Goal: Information Seeking & Learning: Learn about a topic

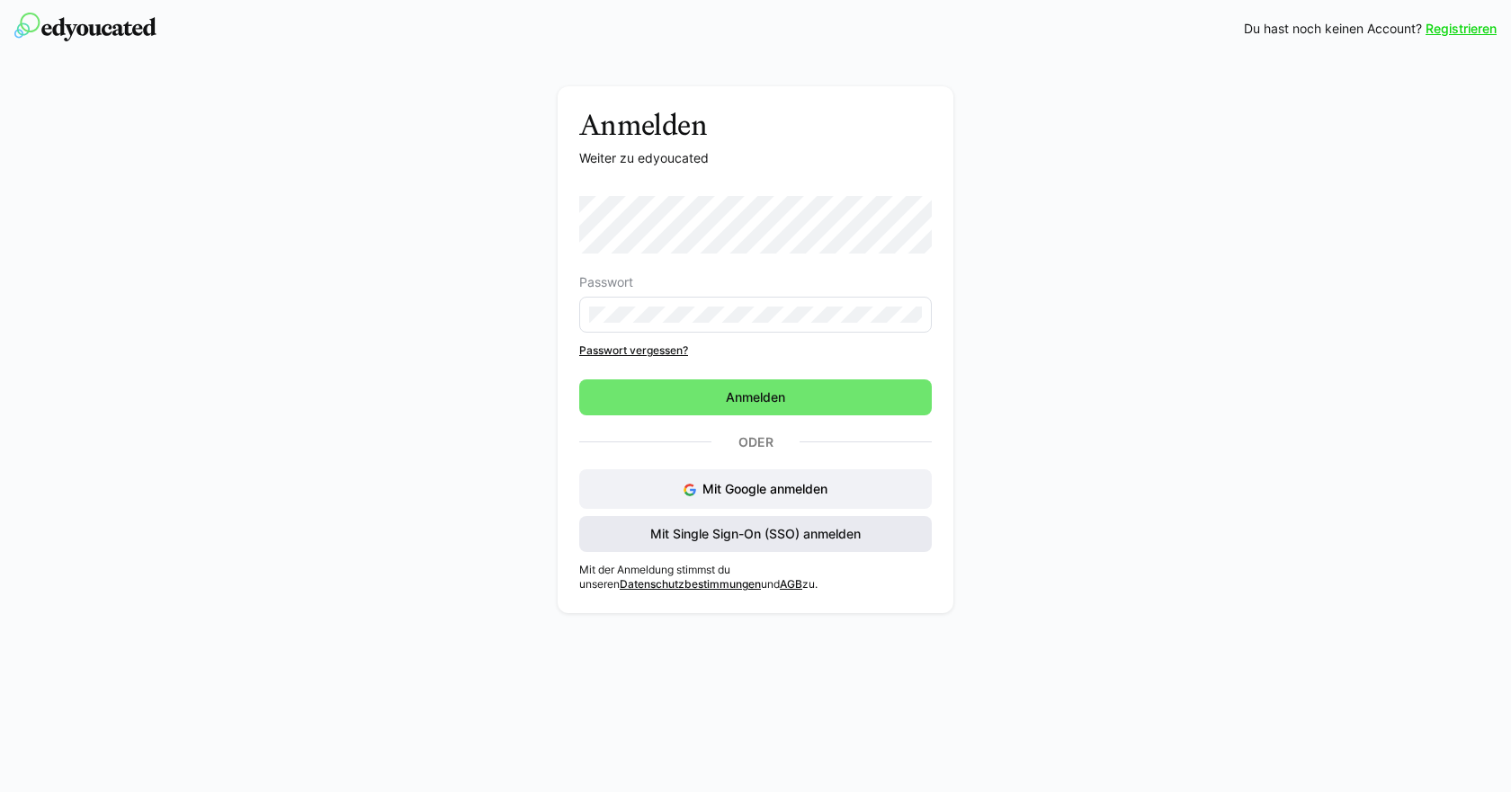
click at [680, 542] on span "Mit Single Sign-On (SSO) anmelden" at bounding box center [756, 534] width 216 height 18
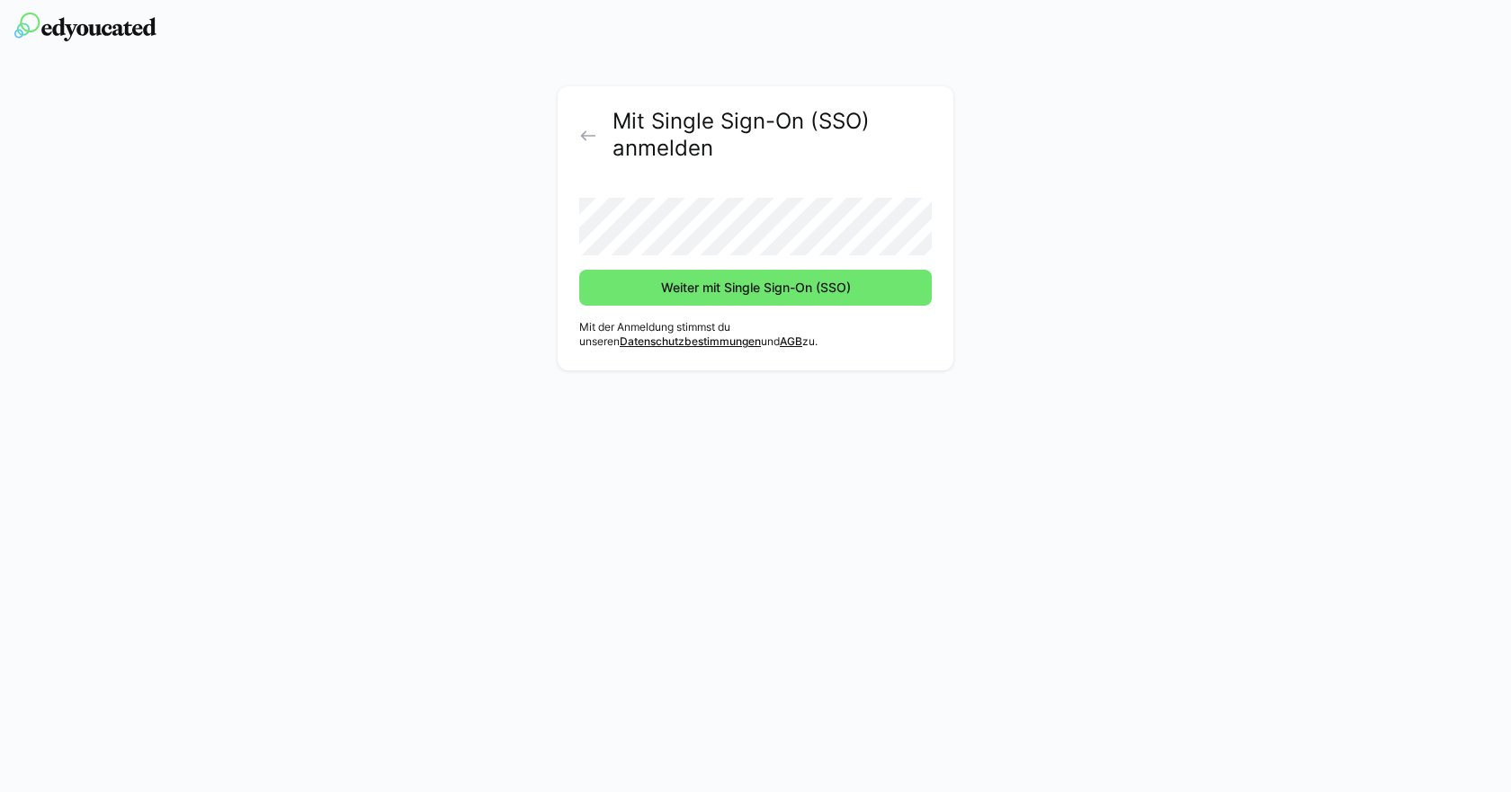
click at [617, 268] on form "Weiter mit Single Sign-On (SSO)" at bounding box center [755, 244] width 353 height 122
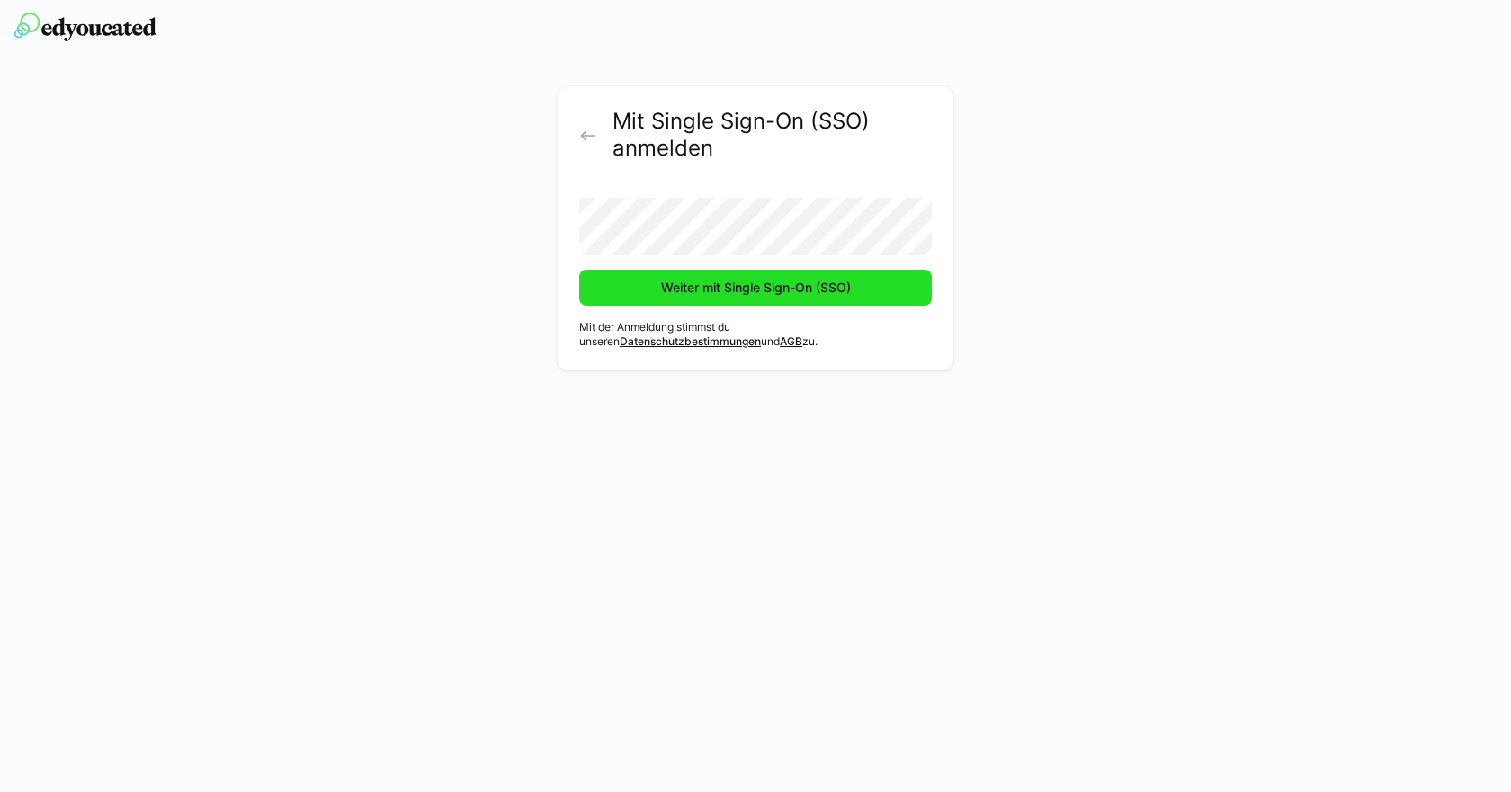
click at [684, 286] on span "Weiter mit Single Sign-On (SSO)" at bounding box center [755, 288] width 195 height 18
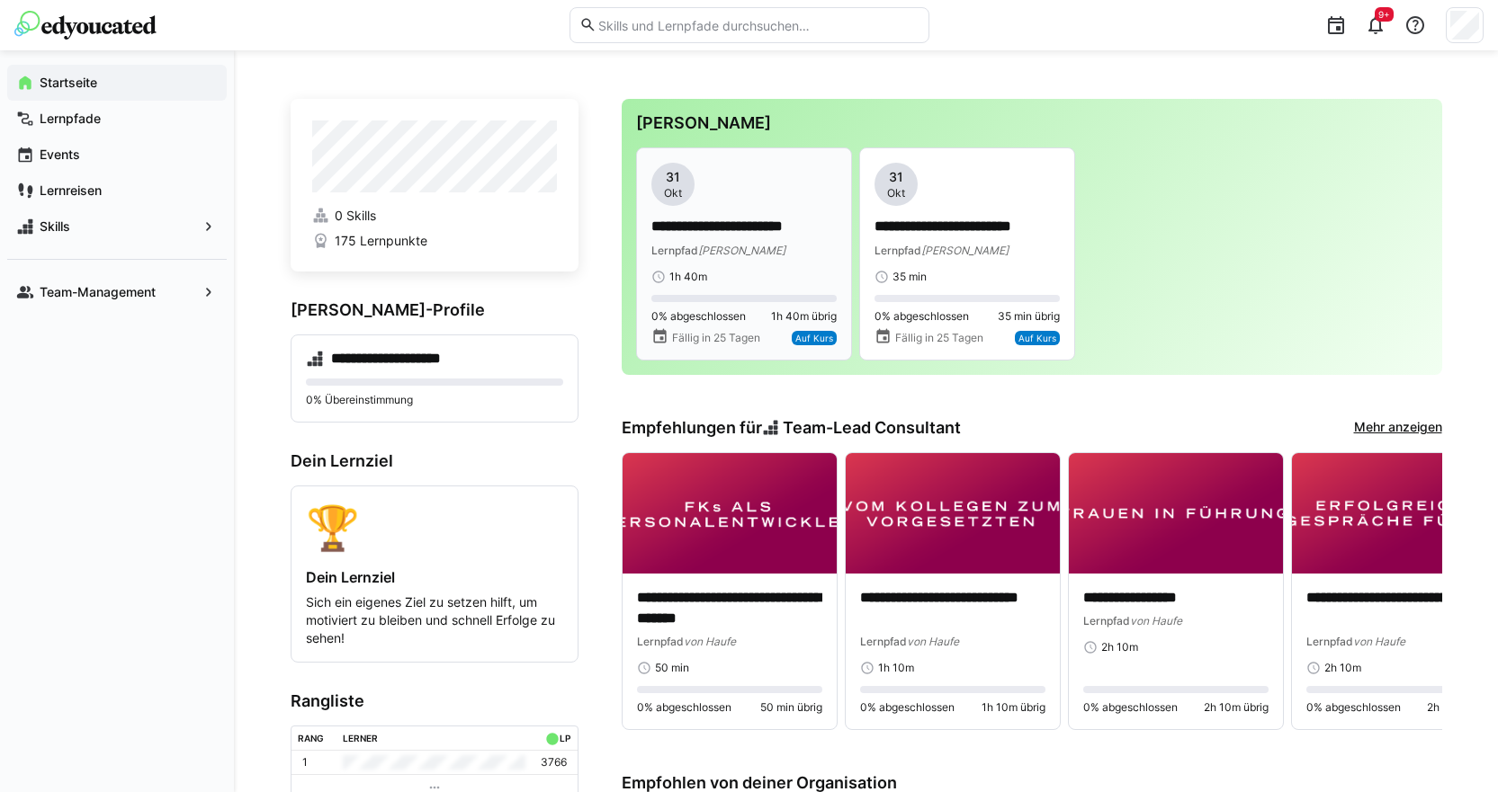
click at [707, 197] on app-date-bubble "31 Okt" at bounding box center [743, 184] width 185 height 43
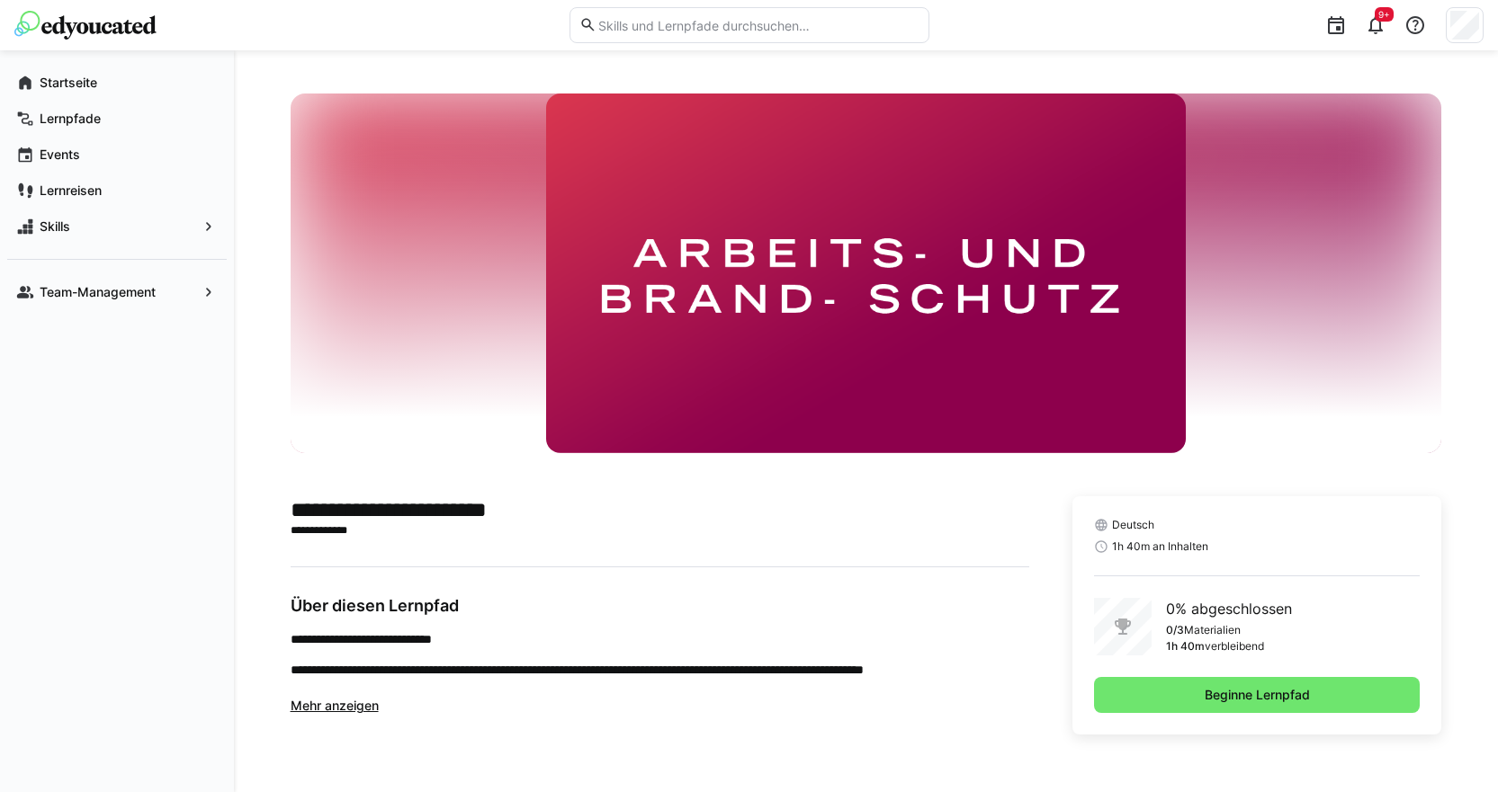
click at [368, 705] on span "Mehr anzeigen" at bounding box center [335, 705] width 88 height 15
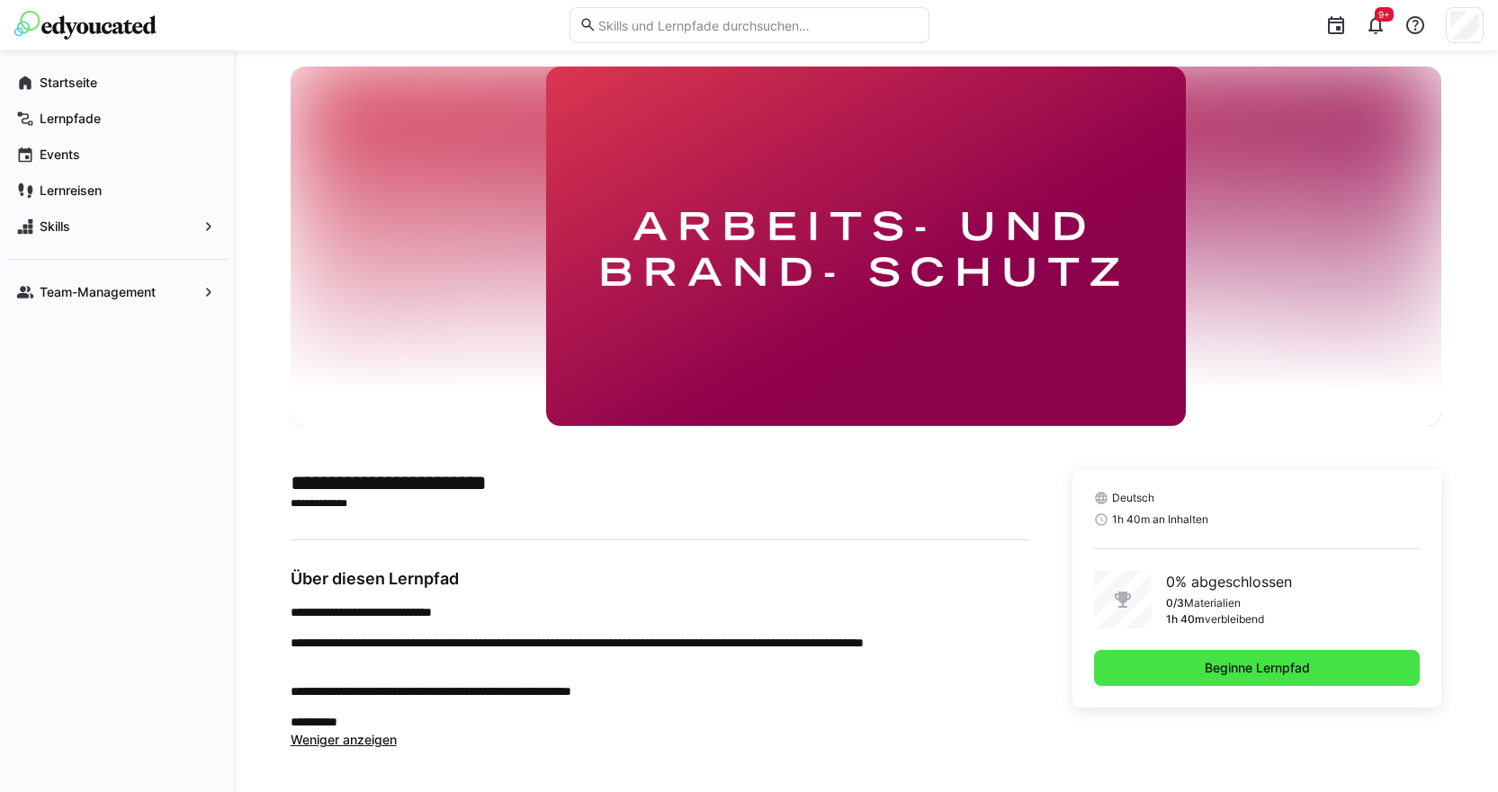
click at [1155, 657] on span "Beginne Lernpfad" at bounding box center [1257, 668] width 327 height 36
